Goal: Information Seeking & Learning: Learn about a topic

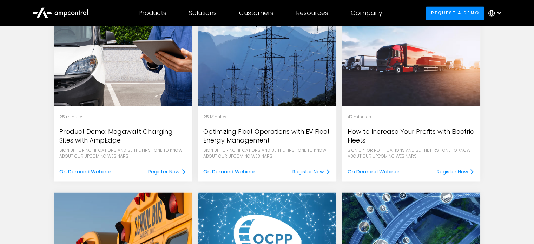
scroll to position [1123, 0]
